Goal: Find contact information: Find contact information

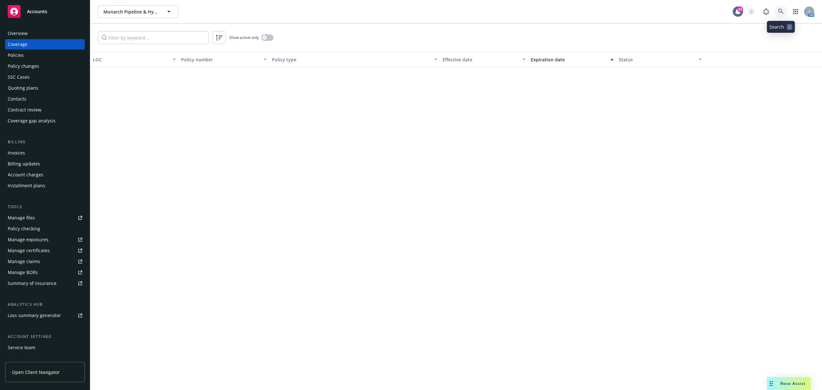
scroll to position [496, 0]
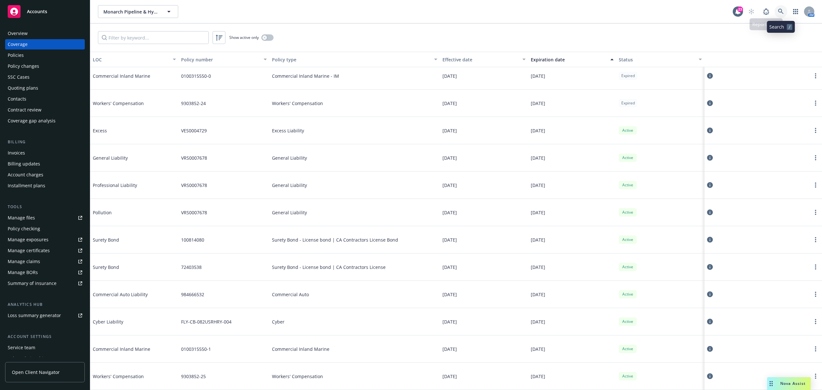
click at [781, 13] on icon at bounding box center [781, 12] width 6 height 6
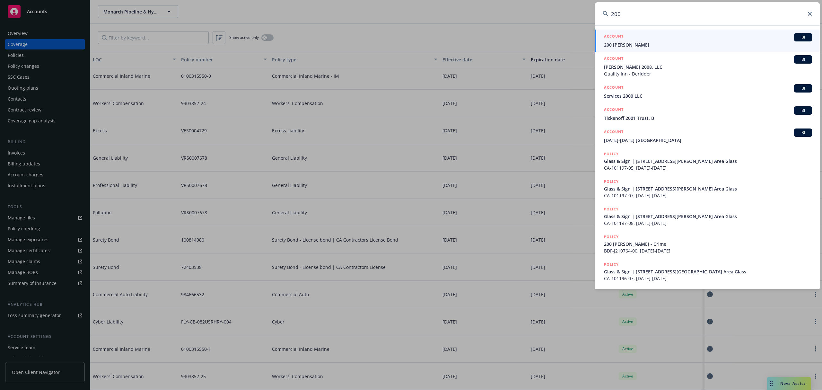
type input "200"
click at [763, 45] on span "200 [PERSON_NAME]" at bounding box center [708, 44] width 208 height 7
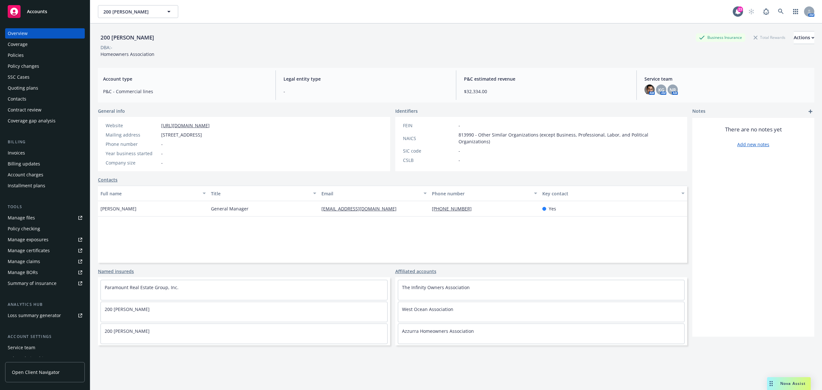
click at [55, 46] on div "Coverage" at bounding box center [45, 44] width 74 height 10
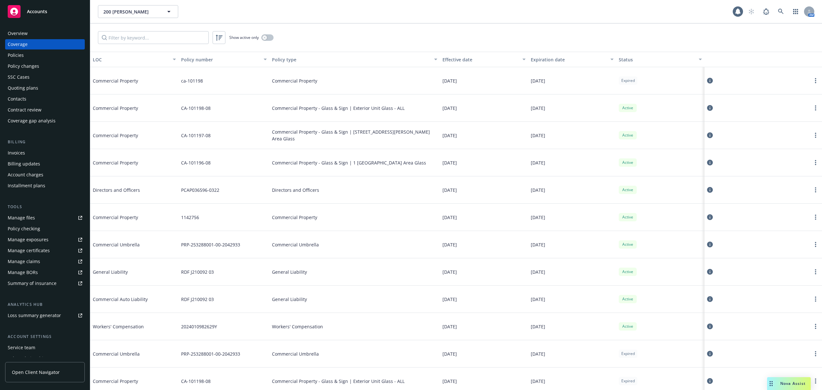
click at [203, 64] on button "Policy number" at bounding box center [223, 59] width 91 height 15
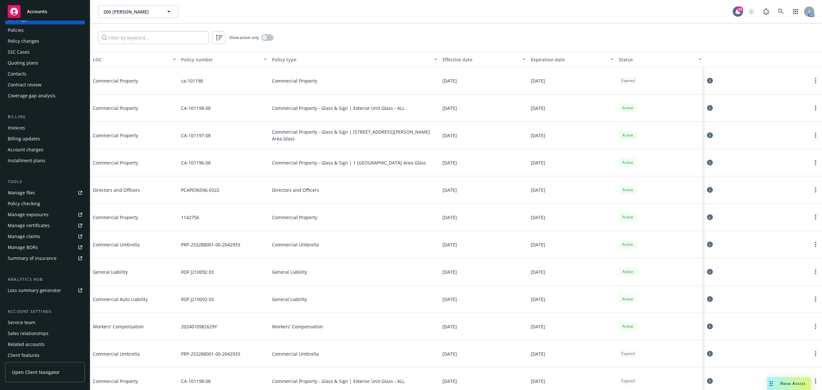
scroll to position [39, 0]
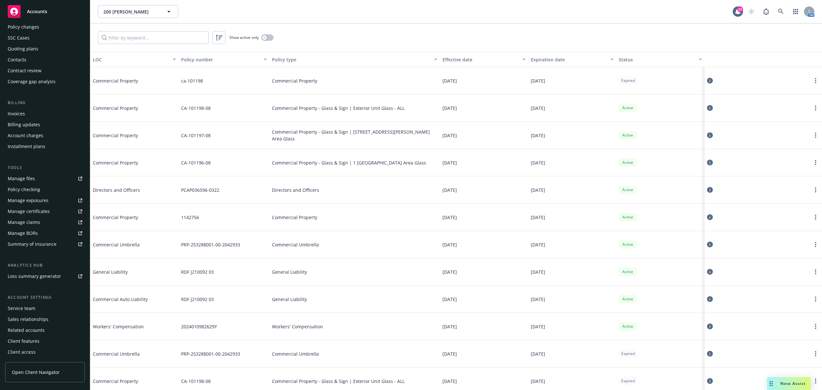
click at [37, 304] on div "Service team" at bounding box center [45, 308] width 74 height 10
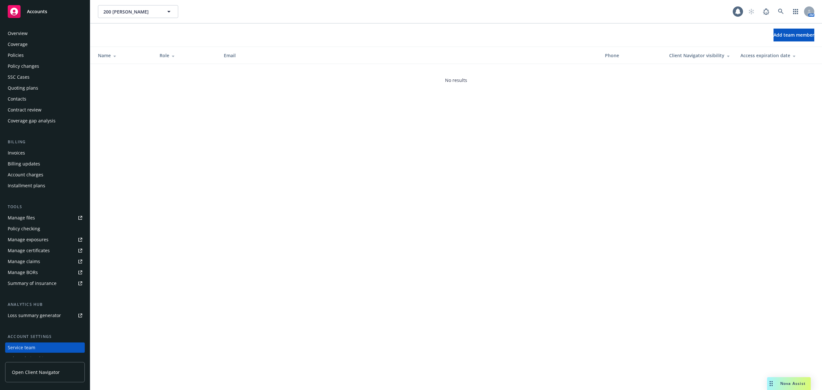
scroll to position [39, 0]
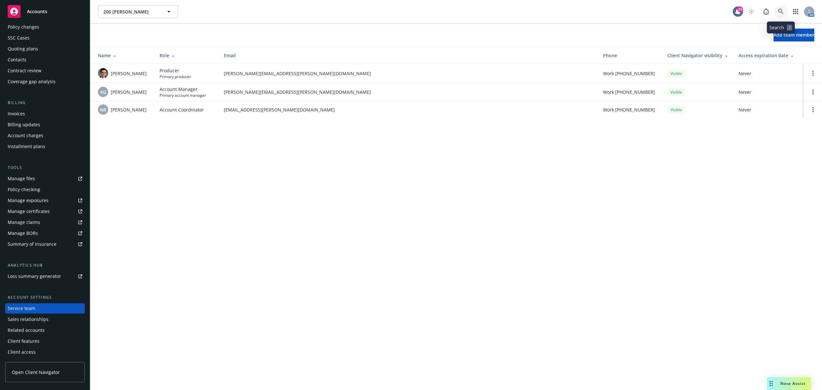
click at [779, 11] on icon at bounding box center [781, 12] width 6 height 6
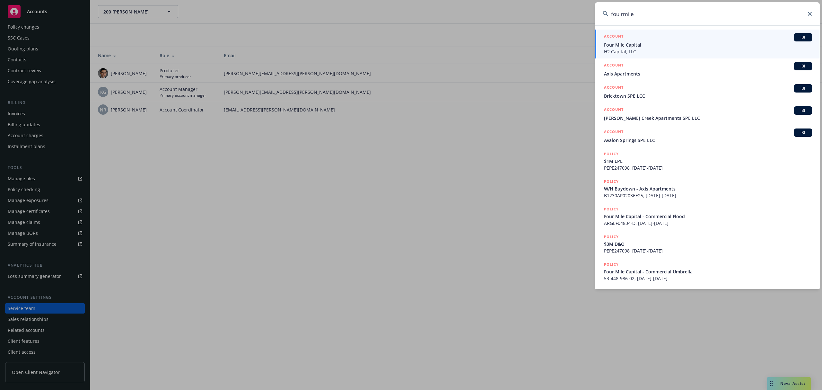
type input "fou rmile"
click at [754, 40] on div "ACCOUNT BI" at bounding box center [708, 37] width 208 height 8
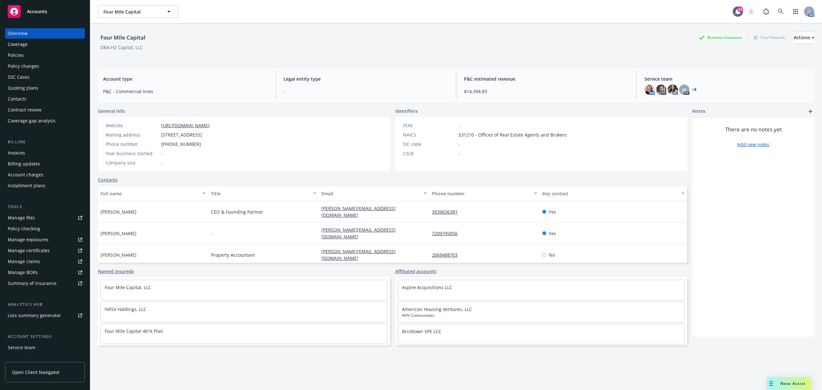
click at [19, 46] on div "Coverage" at bounding box center [18, 44] width 20 height 10
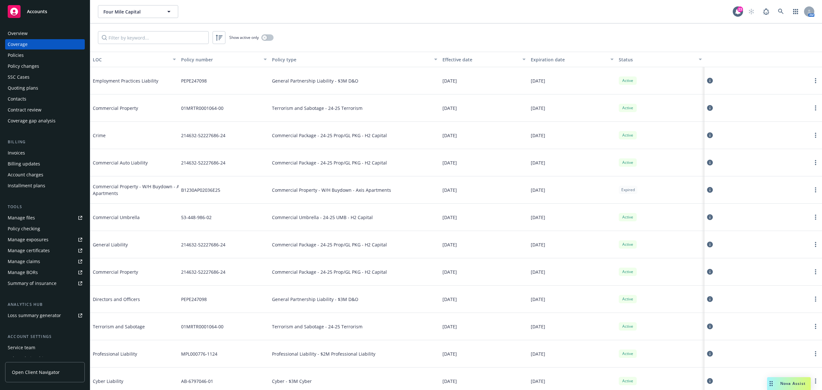
click at [17, 33] on div "Overview" at bounding box center [18, 33] width 20 height 10
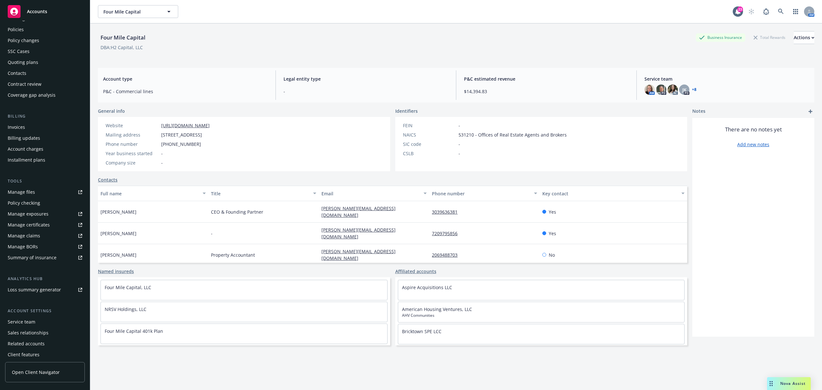
scroll to position [39, 0]
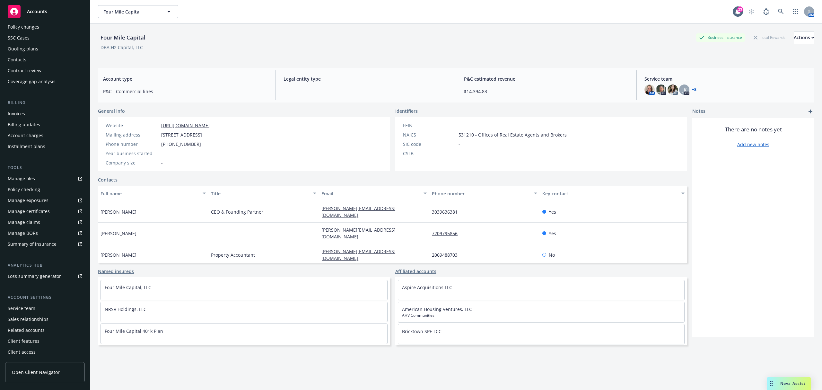
click at [47, 308] on div "Service team" at bounding box center [45, 308] width 74 height 10
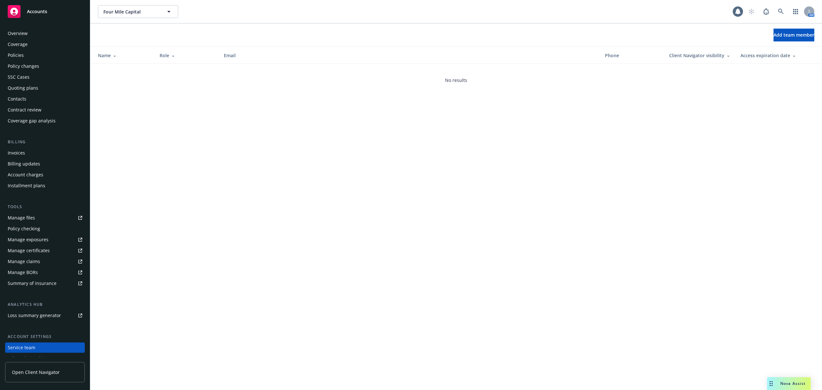
scroll to position [39, 0]
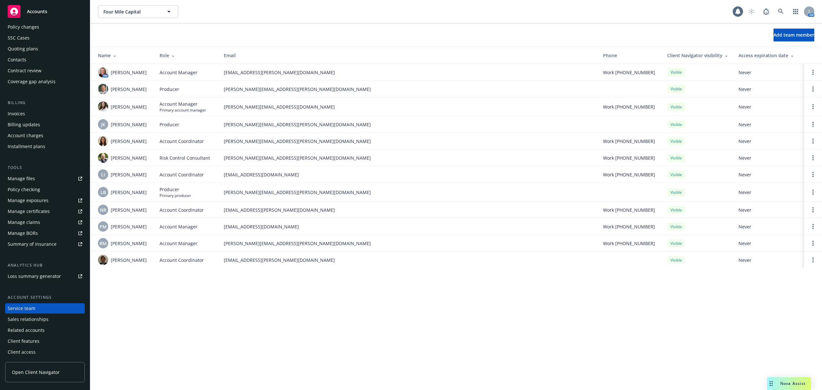
click at [176, 58] on div "Role" at bounding box center [187, 55] width 54 height 7
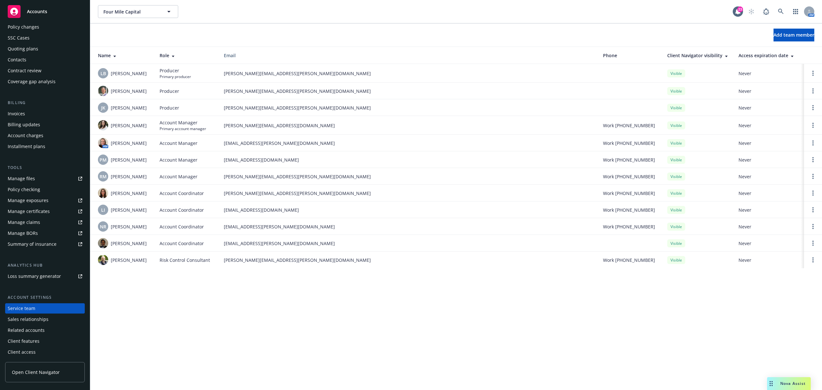
click at [248, 128] on span "[PERSON_NAME][EMAIL_ADDRESS][DOMAIN_NAME]" at bounding box center [408, 125] width 369 height 7
click at [250, 126] on span "[PERSON_NAME][EMAIL_ADDRESS][DOMAIN_NAME]" at bounding box center [408, 125] width 369 height 7
click at [250, 125] on span "[PERSON_NAME][EMAIL_ADDRESS][DOMAIN_NAME]" at bounding box center [408, 125] width 369 height 7
copy span "[PERSON_NAME][EMAIL_ADDRESS][DOMAIN_NAME]"
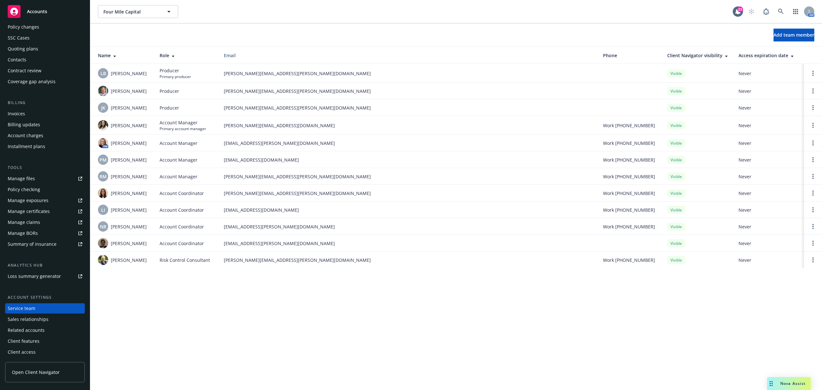
click at [252, 225] on span "[EMAIL_ADDRESS][PERSON_NAME][DOMAIN_NAME]" at bounding box center [408, 226] width 369 height 7
copy span "[EMAIL_ADDRESS][PERSON_NAME][DOMAIN_NAME]"
